Goal: Task Accomplishment & Management: Manage account settings

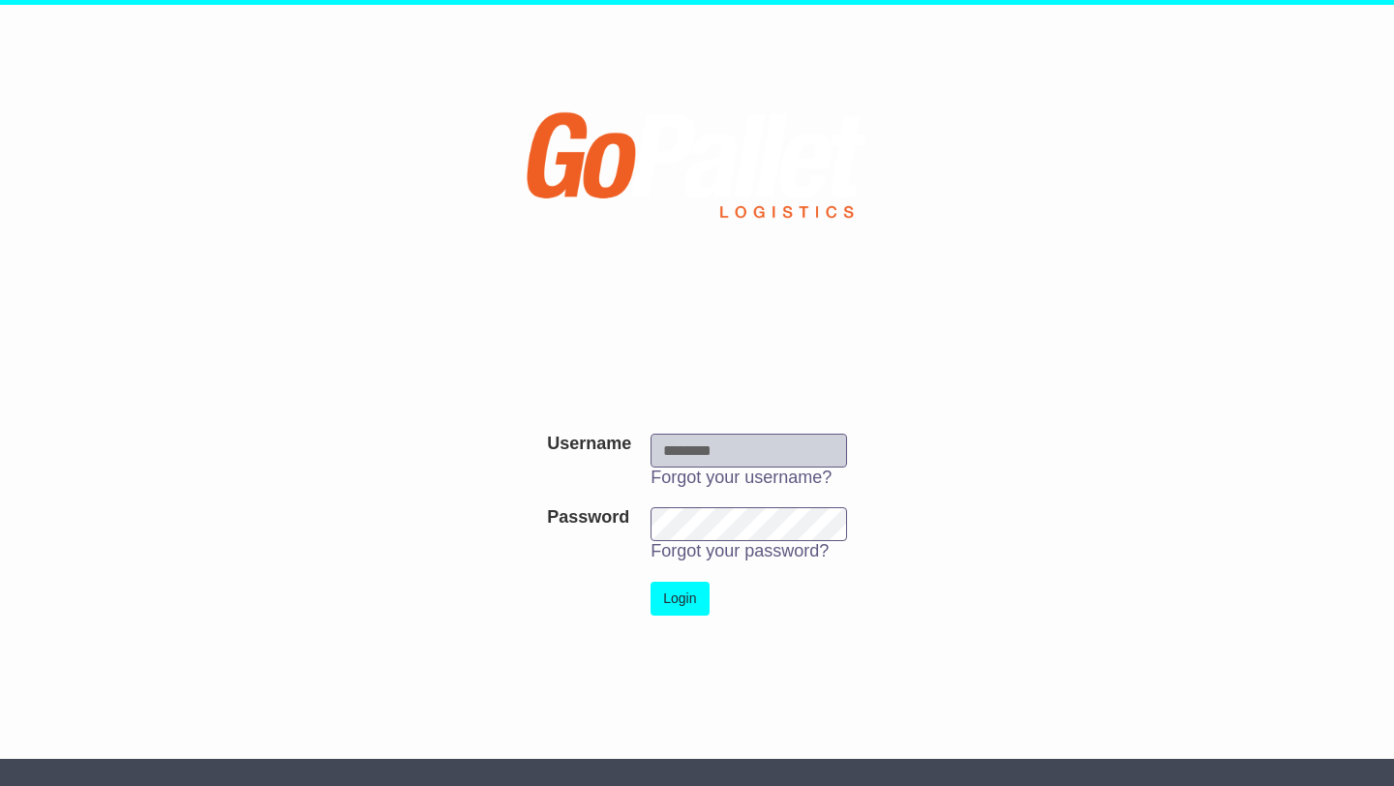
click at [628, 162] on img at bounding box center [696, 172] width 351 height 165
